Goal: Task Accomplishment & Management: Manage account settings

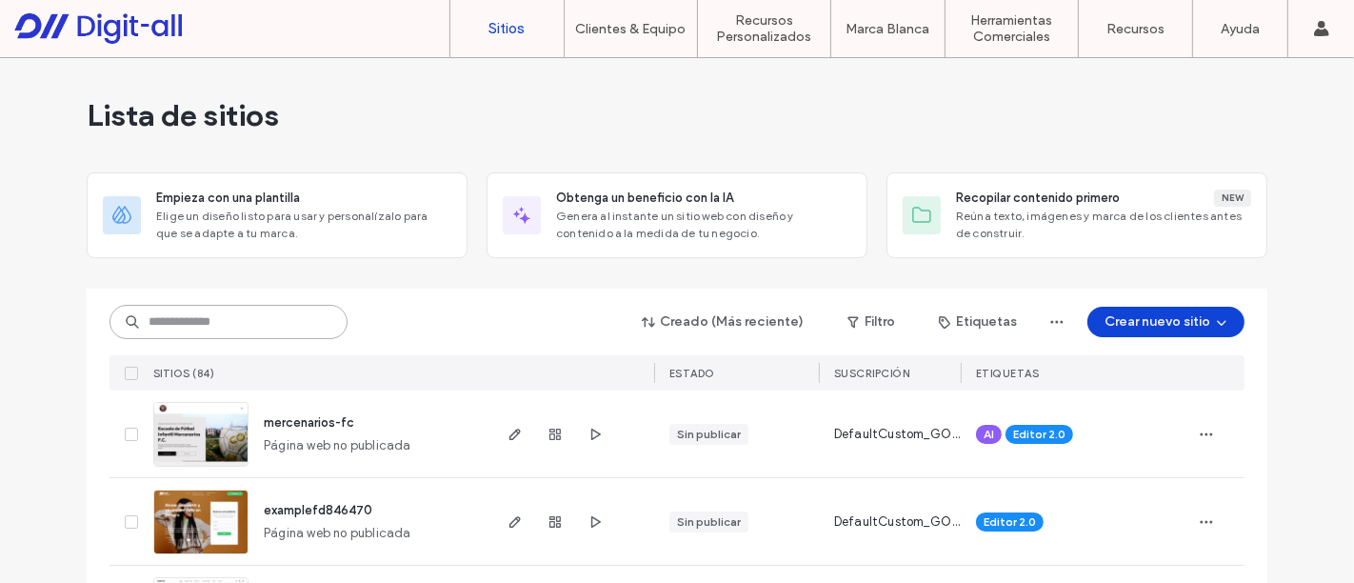
click at [268, 323] on input at bounding box center [228, 322] width 238 height 34
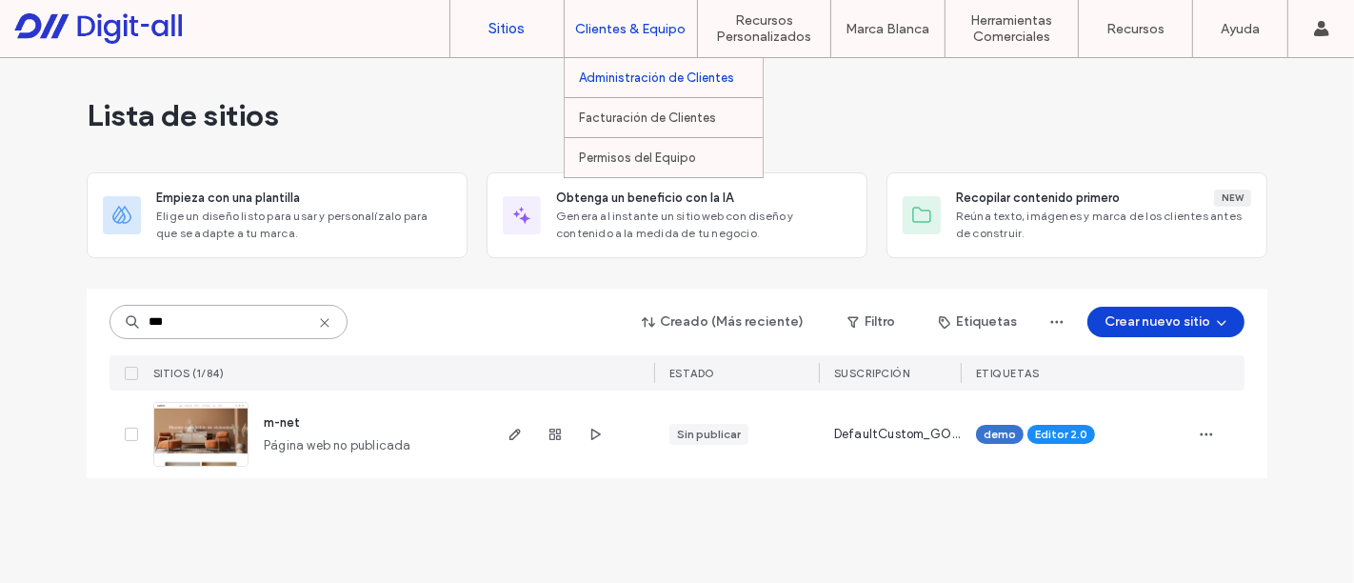
type input "***"
click at [656, 78] on label "Administración de Clientes" at bounding box center [656, 77] width 155 height 14
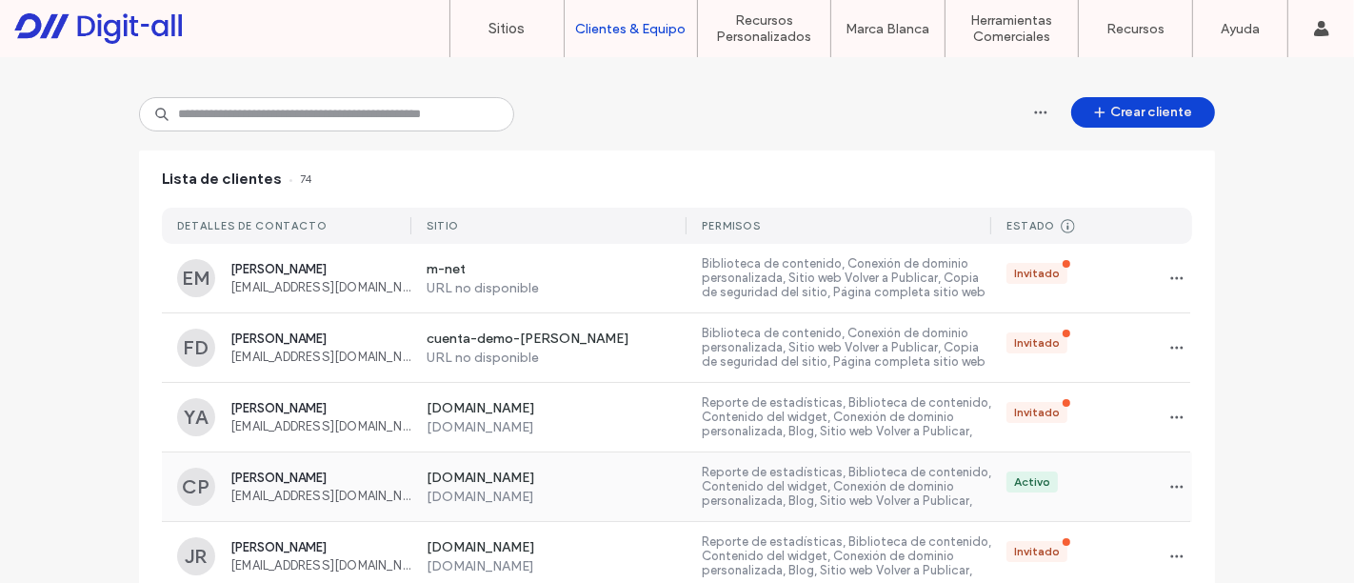
scroll to position [211, 0]
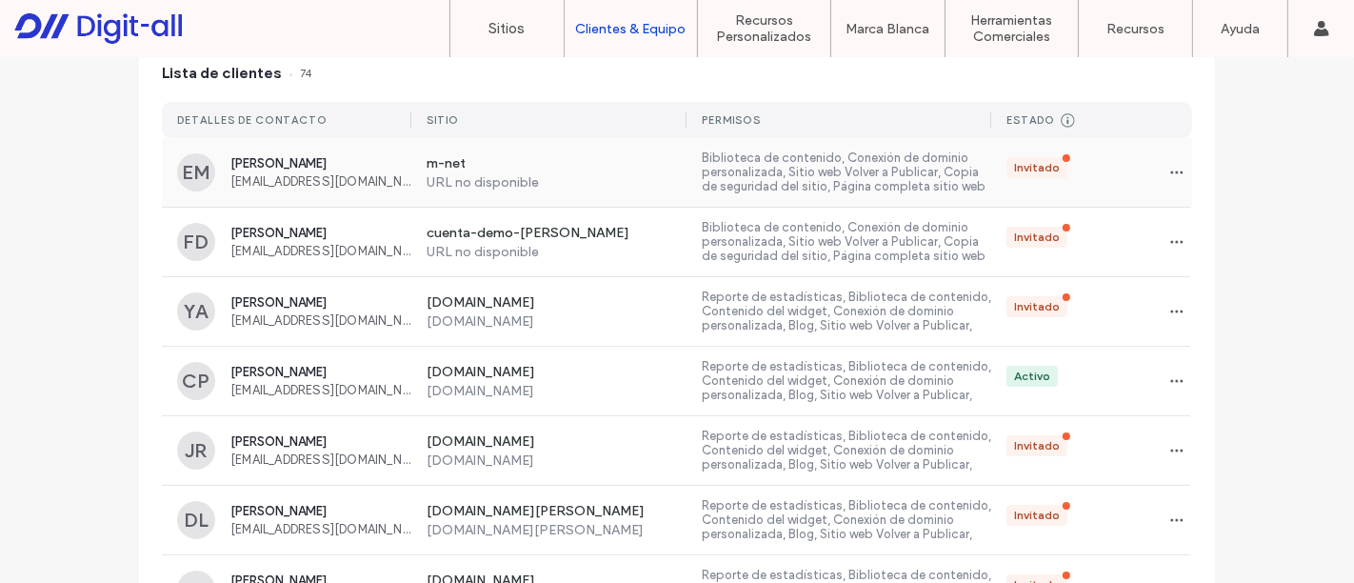
click at [401, 182] on span "[EMAIL_ADDRESS][DOMAIN_NAME]" at bounding box center [320, 181] width 181 height 14
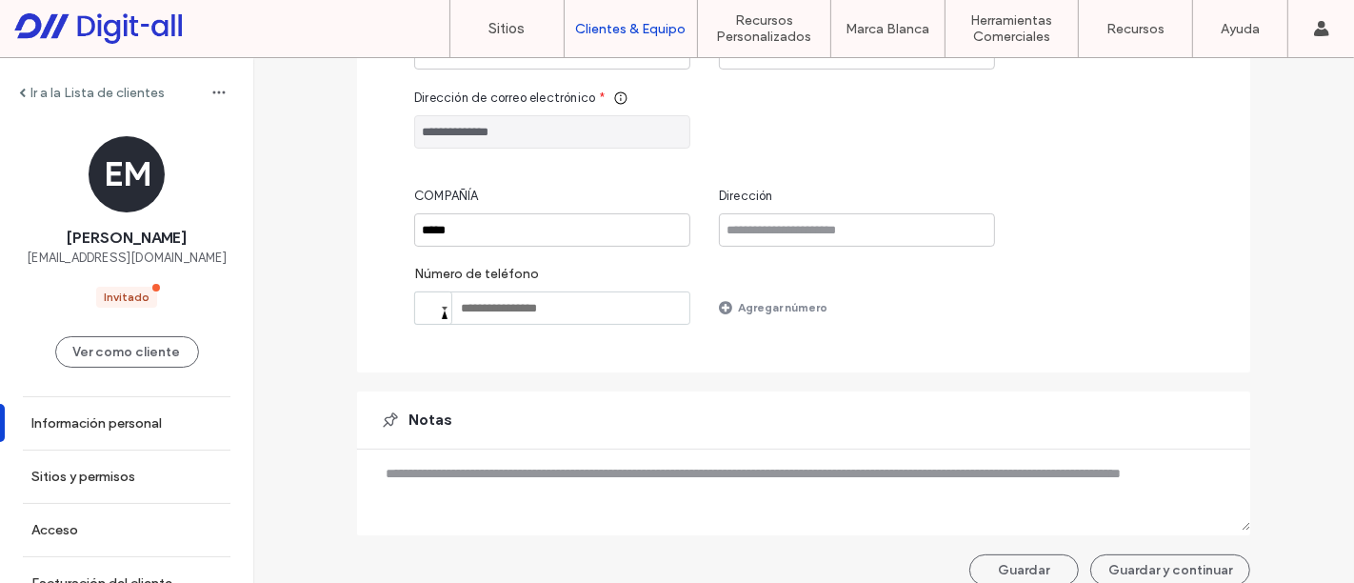
scroll to position [302, 0]
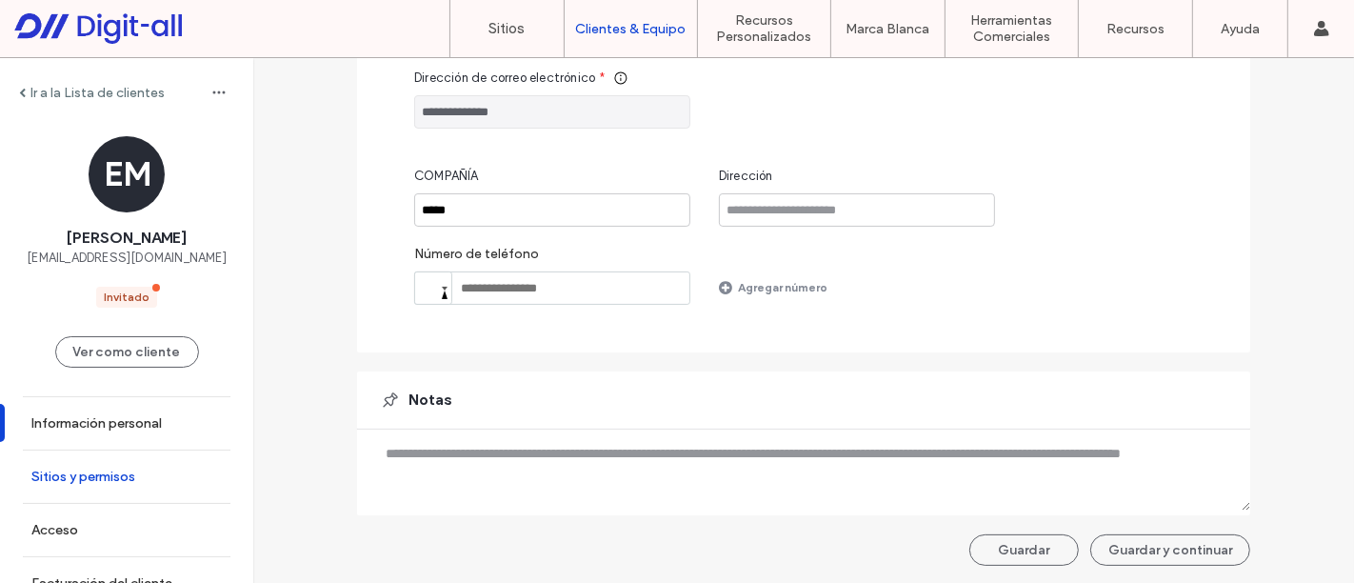
click at [109, 477] on label "Sitios y permisos" at bounding box center [83, 476] width 104 height 16
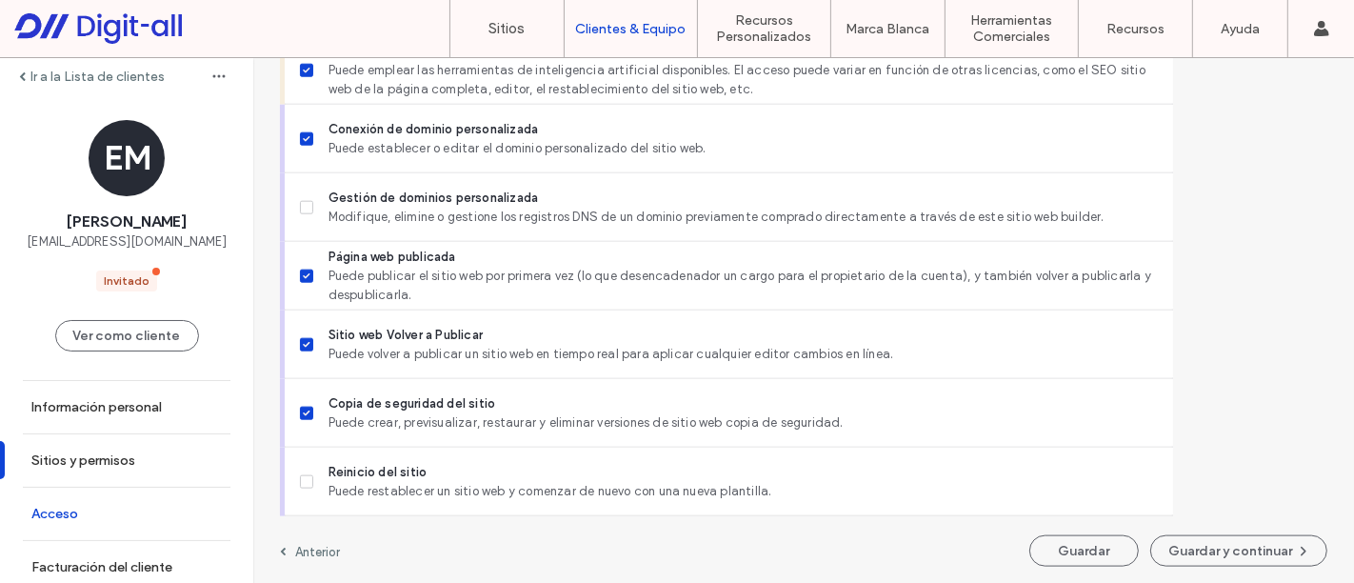
scroll to position [24, 0]
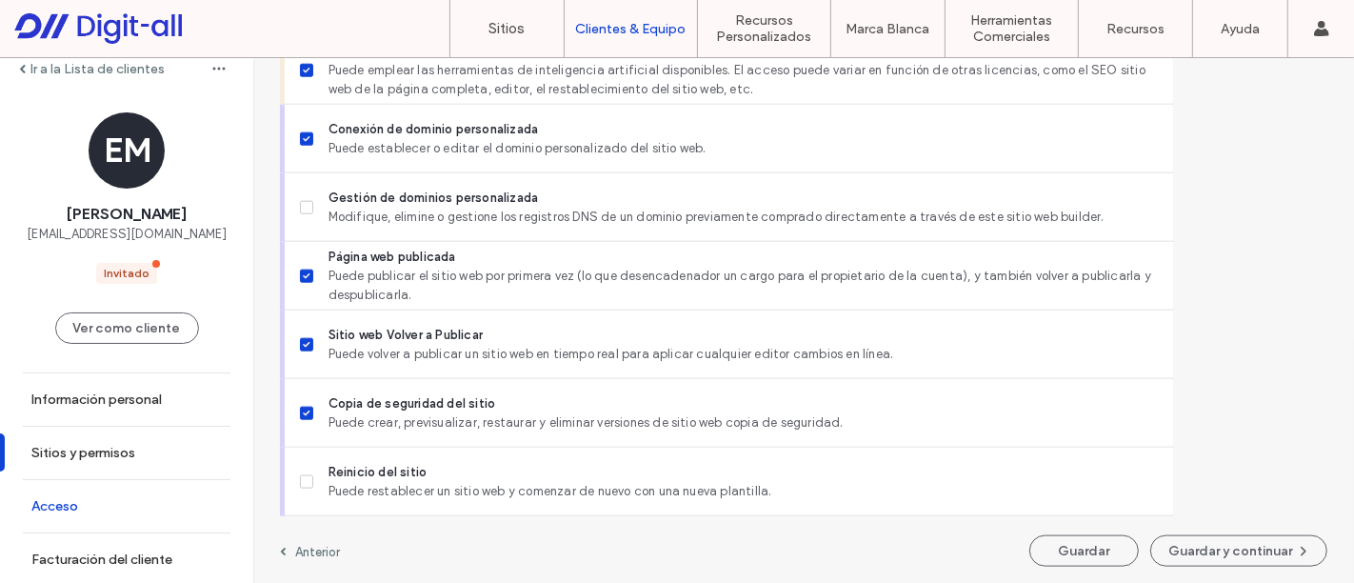
click at [109, 486] on link "Acceso" at bounding box center [126, 506] width 253 height 52
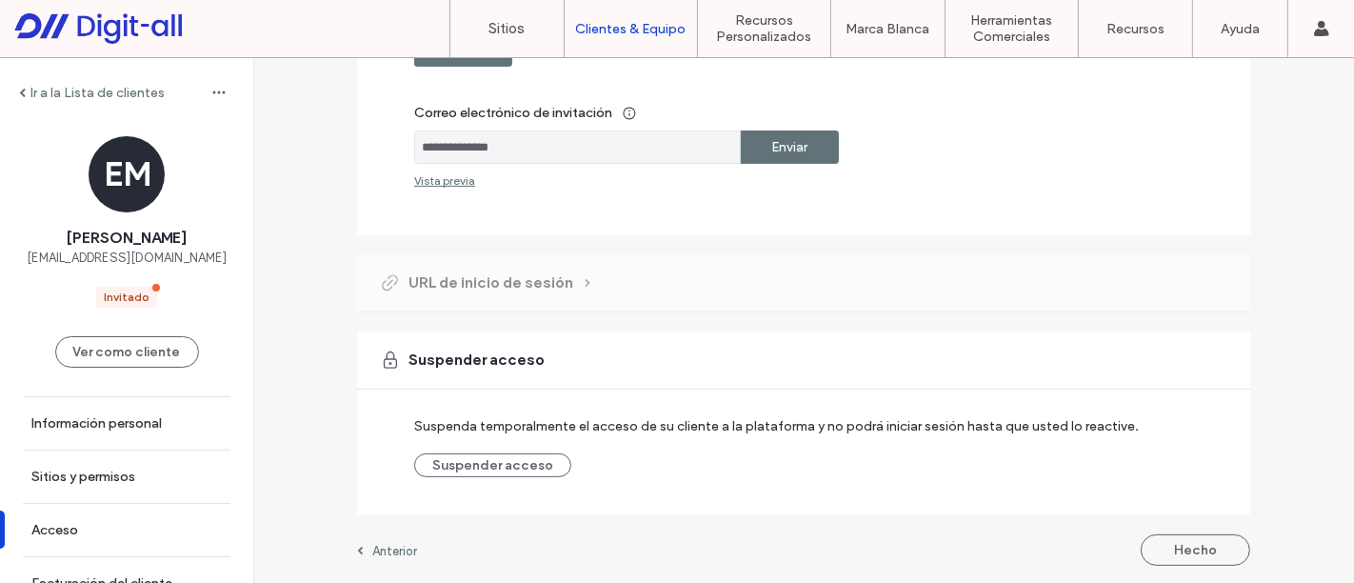
scroll to position [179, 0]
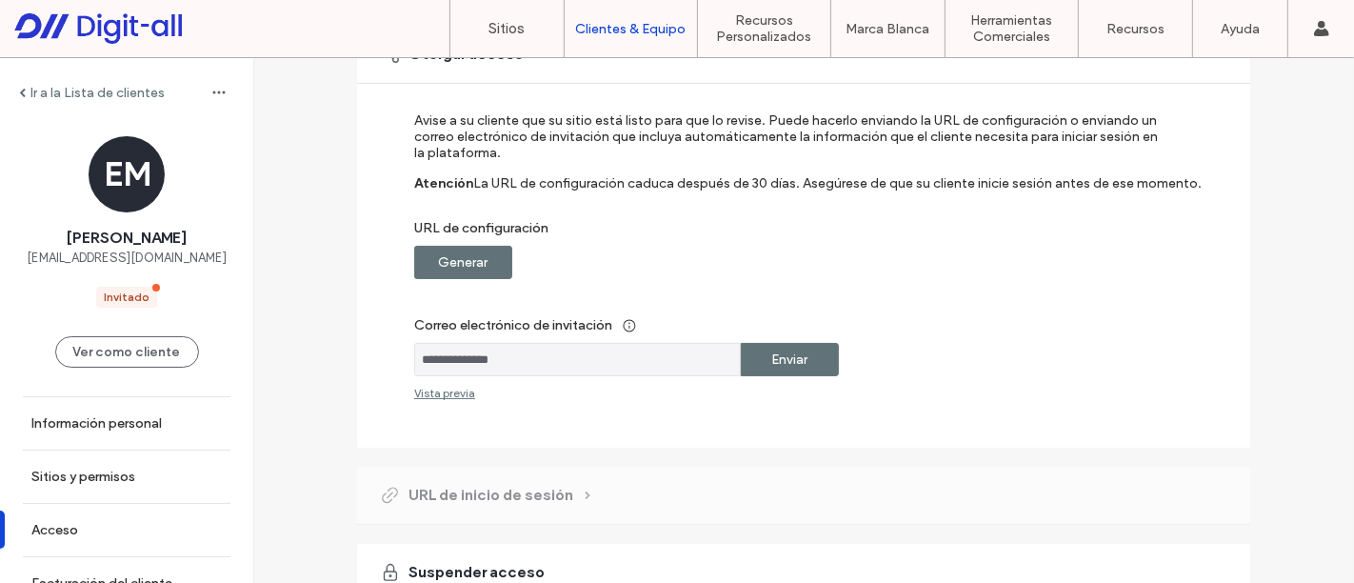
click at [472, 259] on label "Generar" at bounding box center [463, 262] width 49 height 35
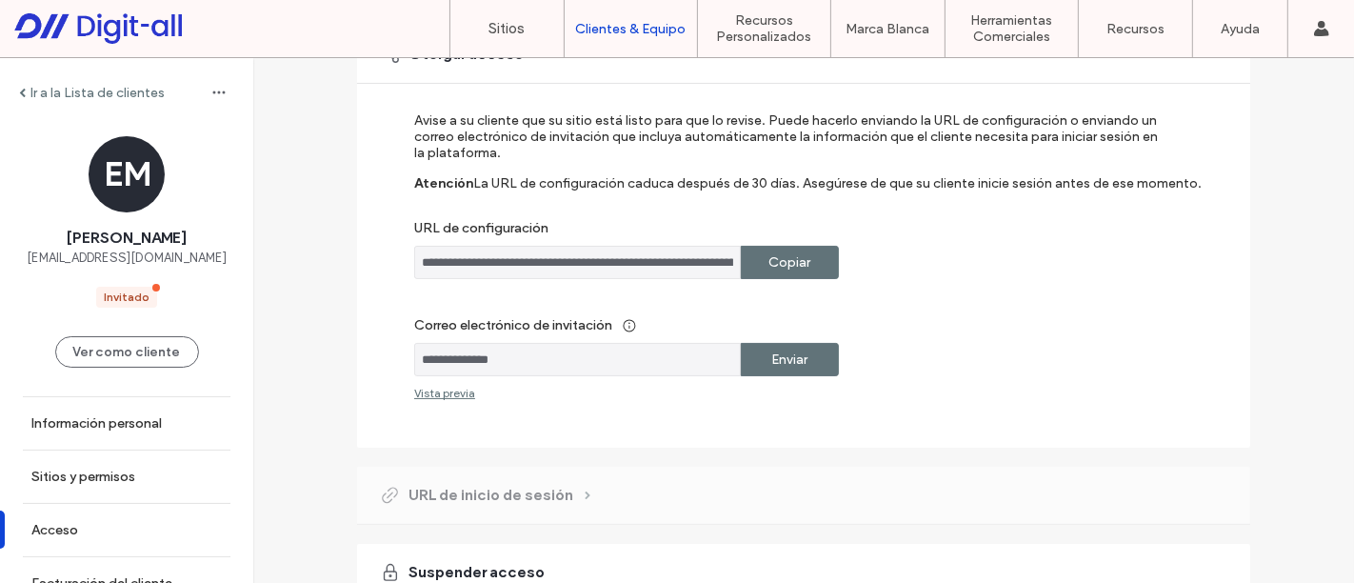
click at [808, 259] on div "Copiar" at bounding box center [790, 262] width 98 height 33
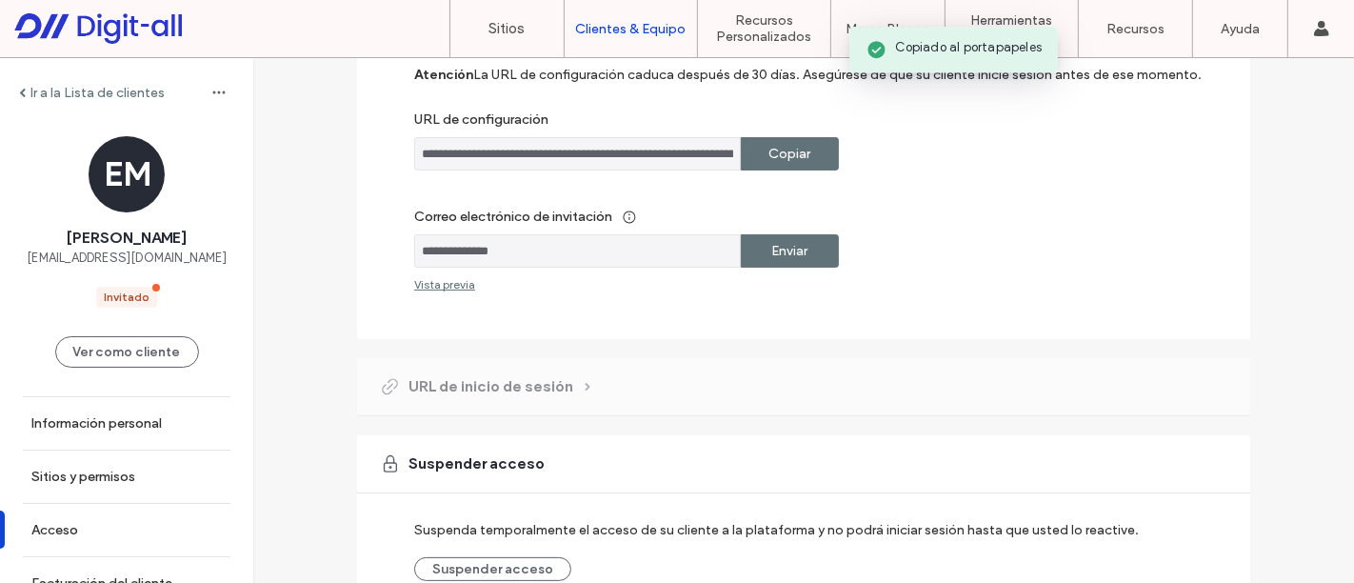
scroll to position [391, 0]
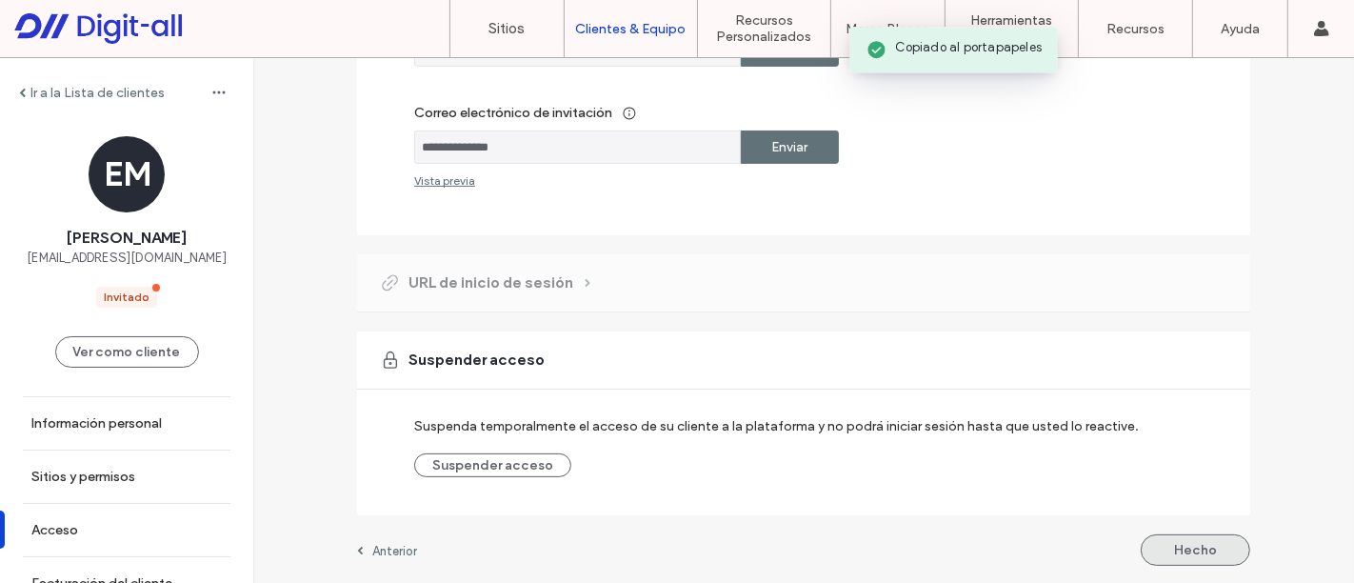
click at [1226, 541] on button "Hecho" at bounding box center [1194, 549] width 109 height 31
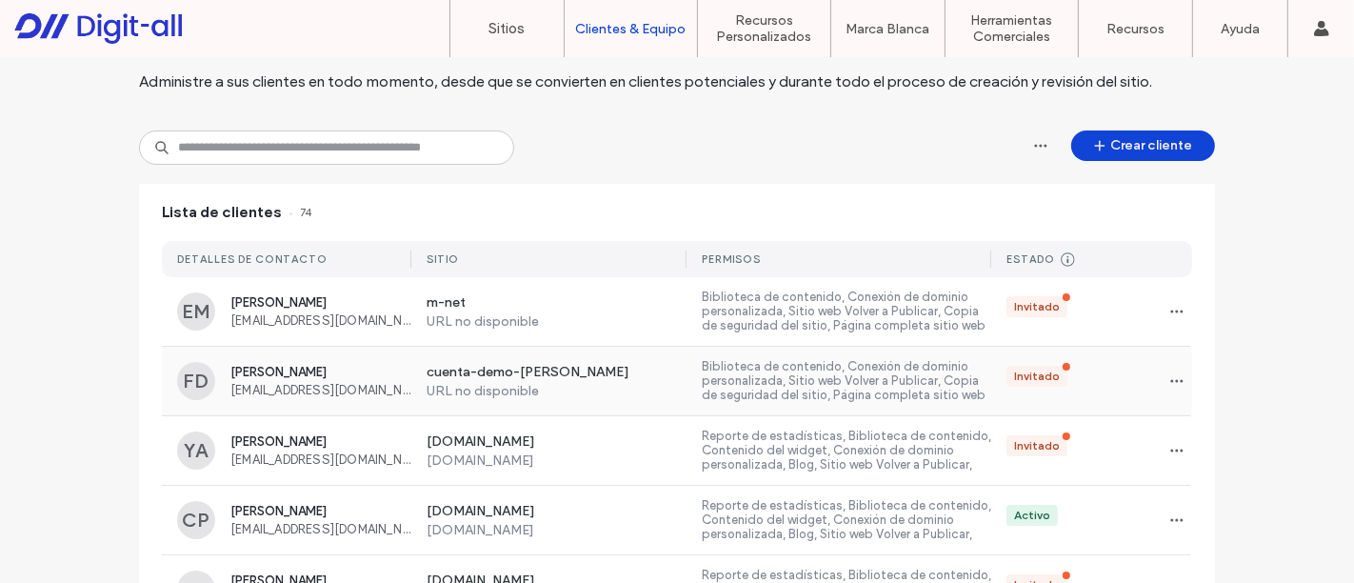
scroll to position [106, 0]
